Goal: Information Seeking & Learning: Learn about a topic

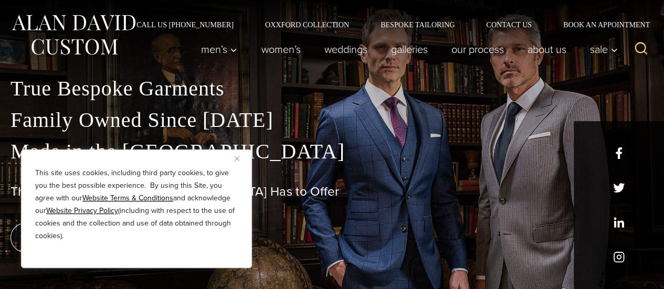
click at [236, 156] on img "Close" at bounding box center [237, 158] width 5 height 5
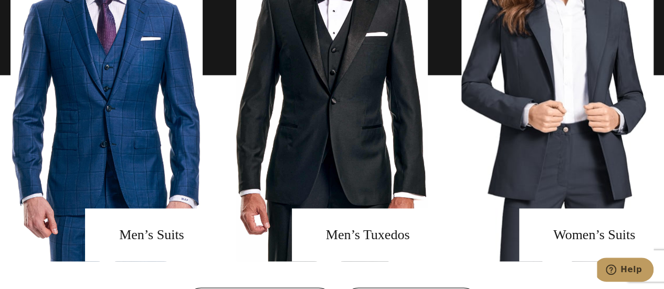
scroll to position [777, 0]
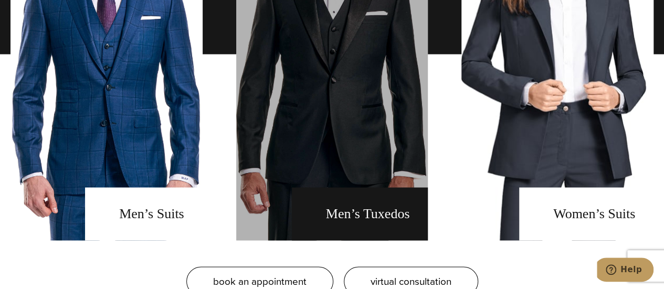
click at [371, 219] on link "men's tuxedos" at bounding box center [332, 54] width 192 height 373
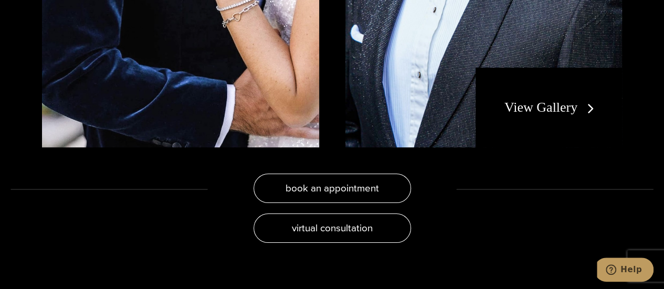
scroll to position [2008, 0]
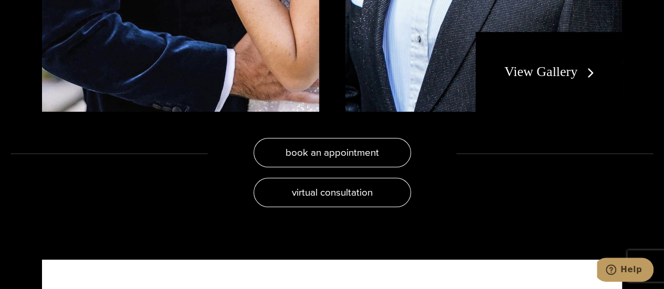
click at [539, 64] on link "View Gallery" at bounding box center [551, 71] width 94 height 15
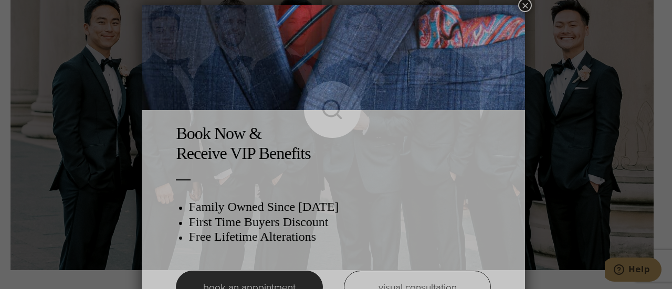
scroll to position [5, 0]
